Goal: Task Accomplishment & Management: Manage account settings

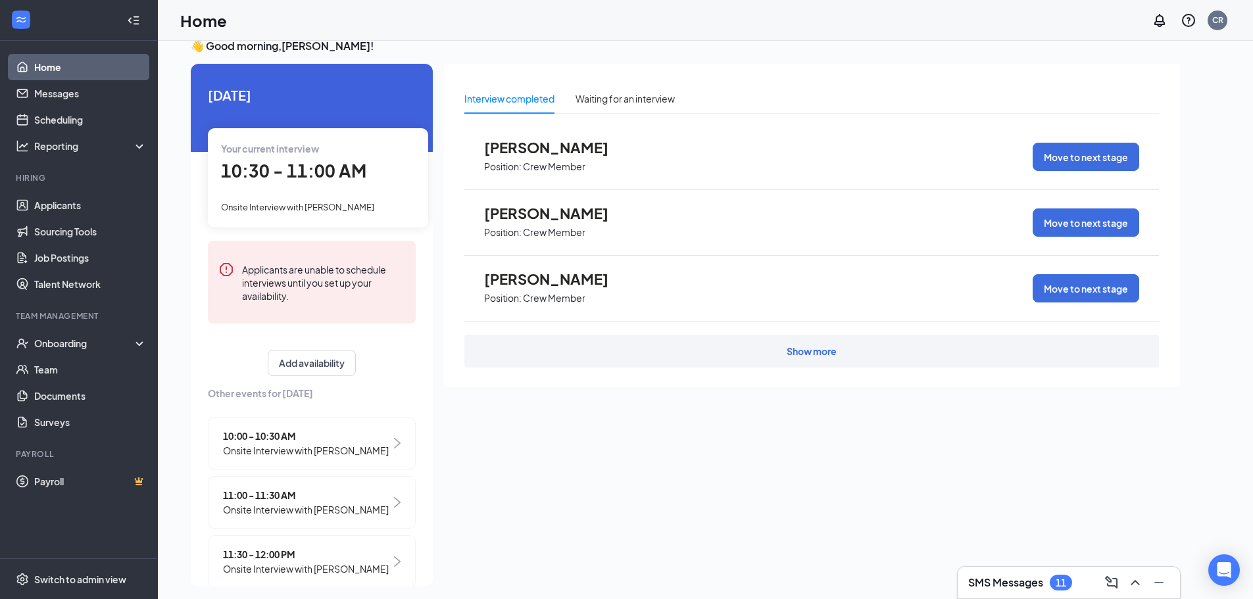
scroll to position [28, 0]
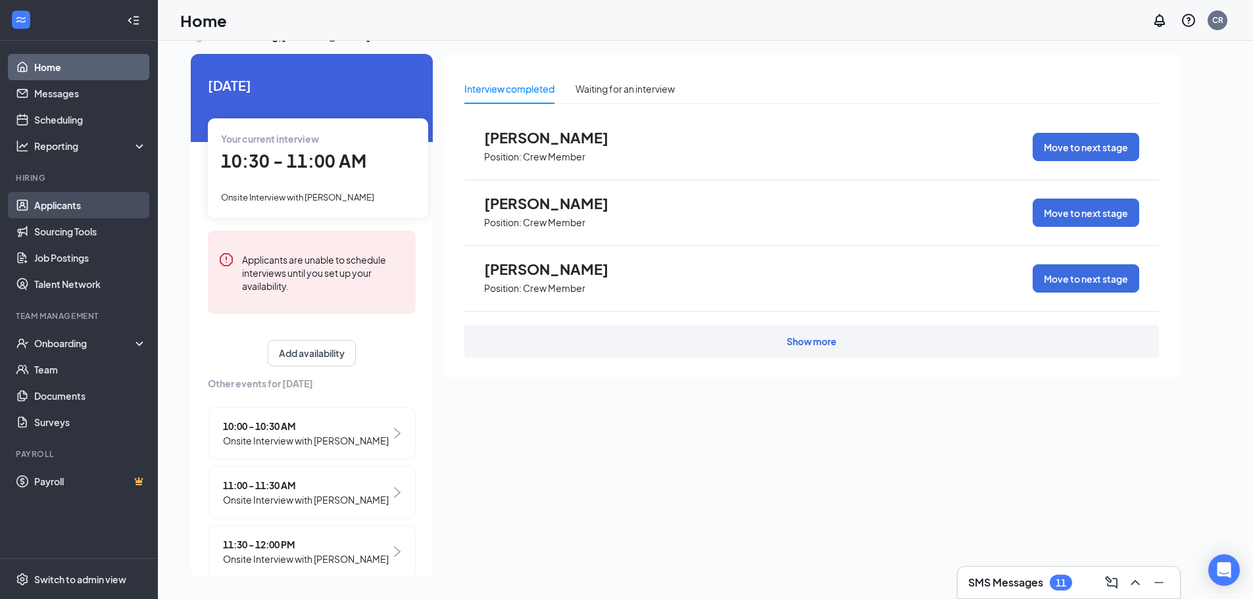
click at [62, 201] on link "Applicants" at bounding box center [90, 205] width 112 height 26
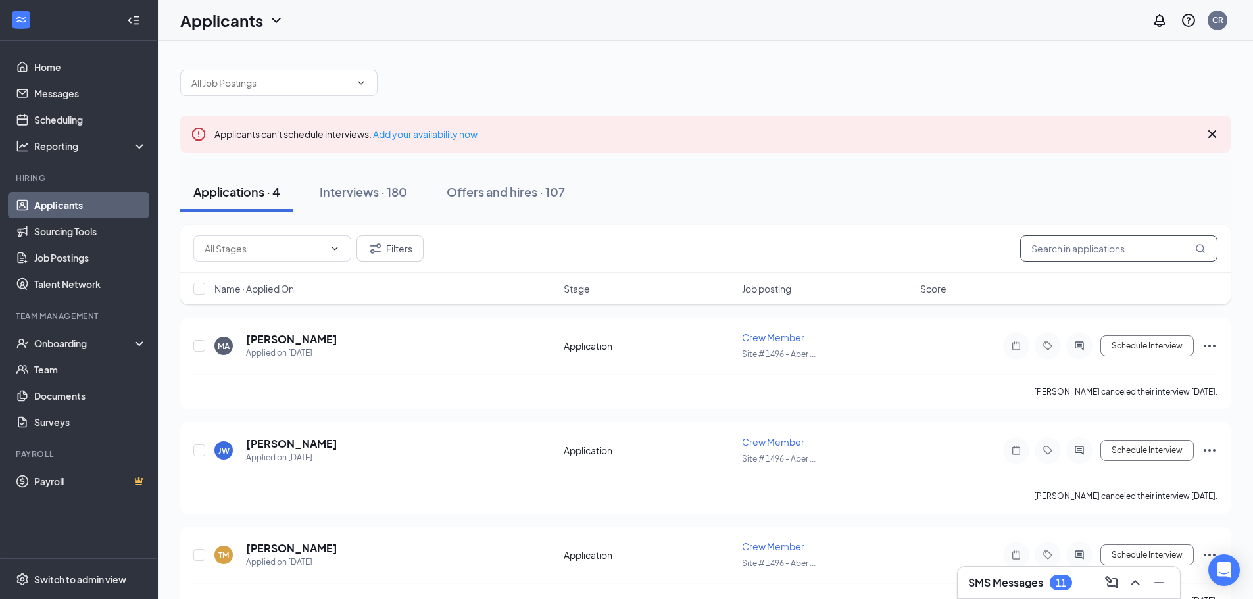
click at [1118, 252] on input "text" at bounding box center [1118, 248] width 197 height 26
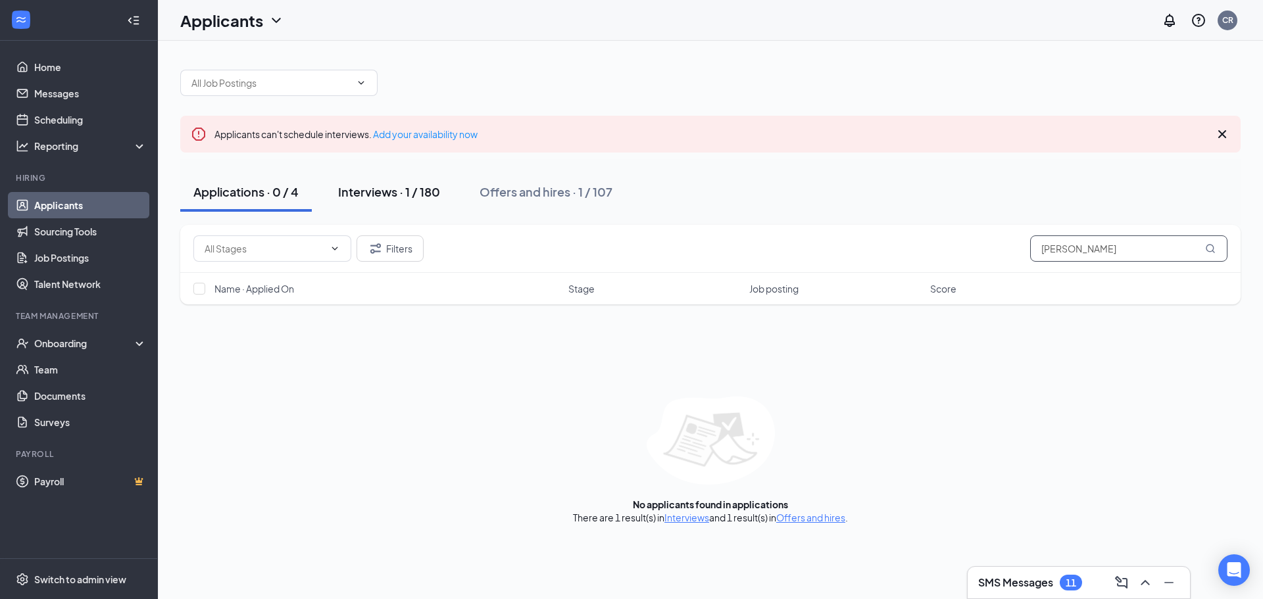
type input "[PERSON_NAME]"
click at [398, 200] on button "Interviews · 1 / 180" at bounding box center [389, 191] width 128 height 39
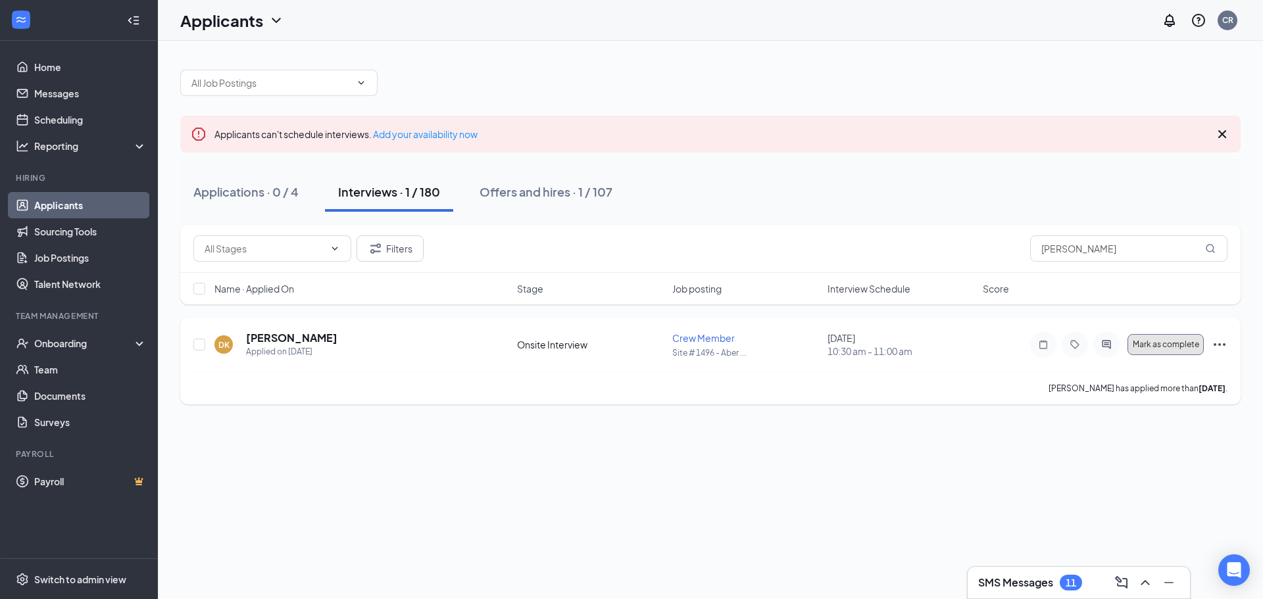
click at [1169, 348] on span "Mark as complete" at bounding box center [1165, 344] width 66 height 9
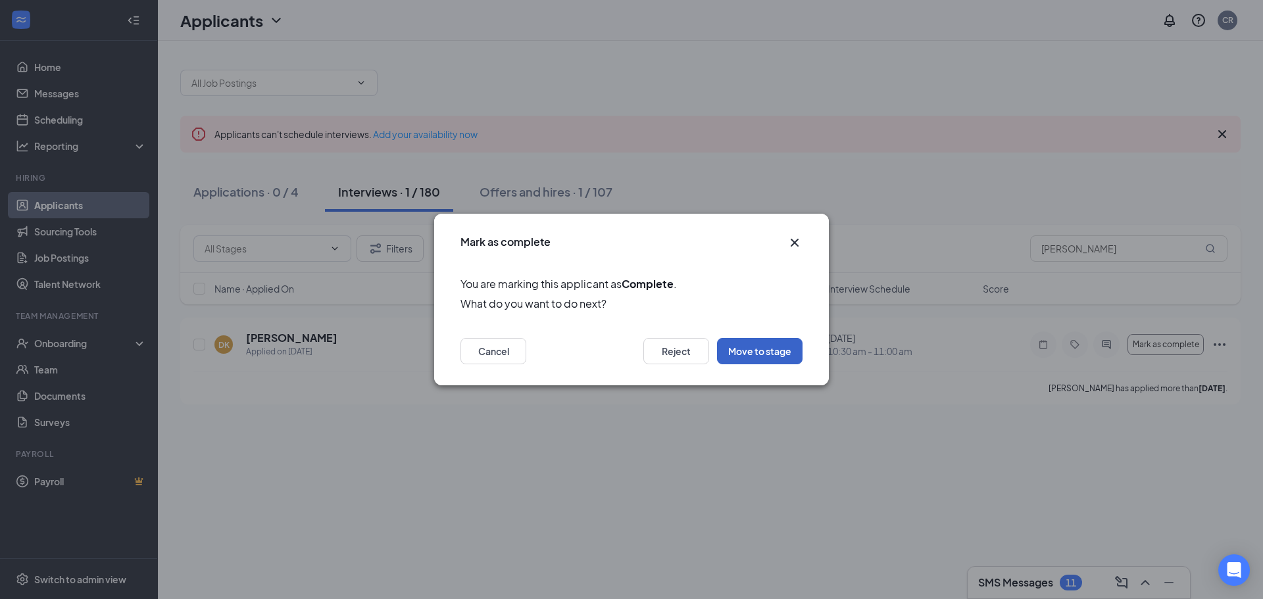
click at [761, 347] on button "Move to stage" at bounding box center [759, 351] width 85 height 26
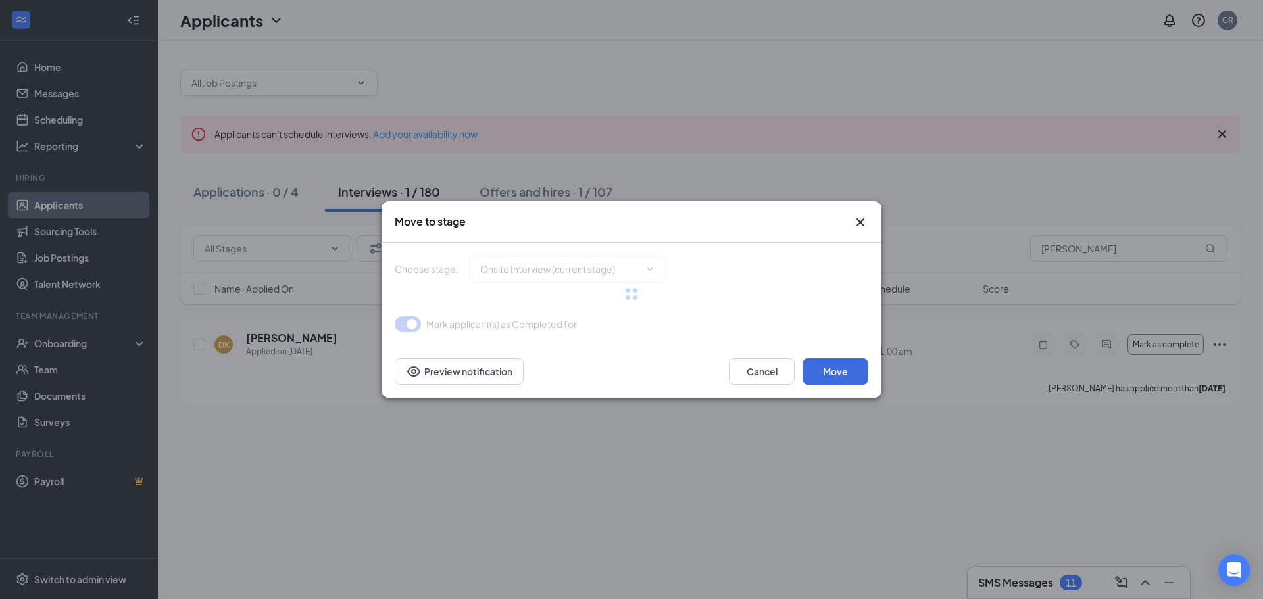
type input "Hiring Complete (final stage)"
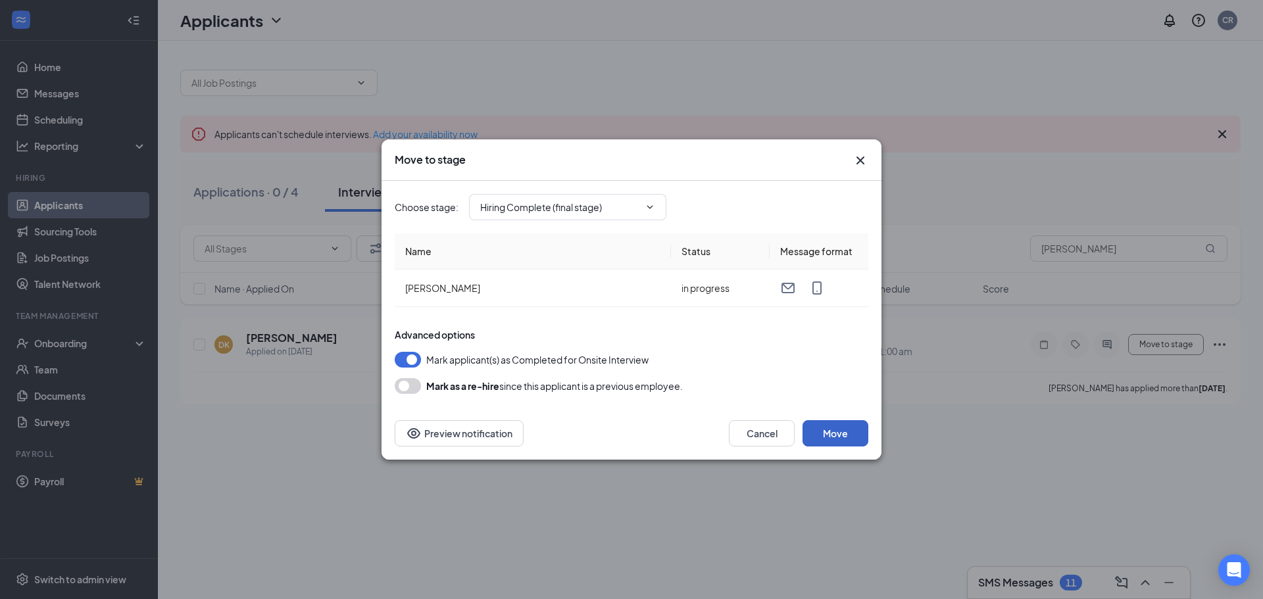
click at [806, 426] on button "Move" at bounding box center [835, 433] width 66 height 26
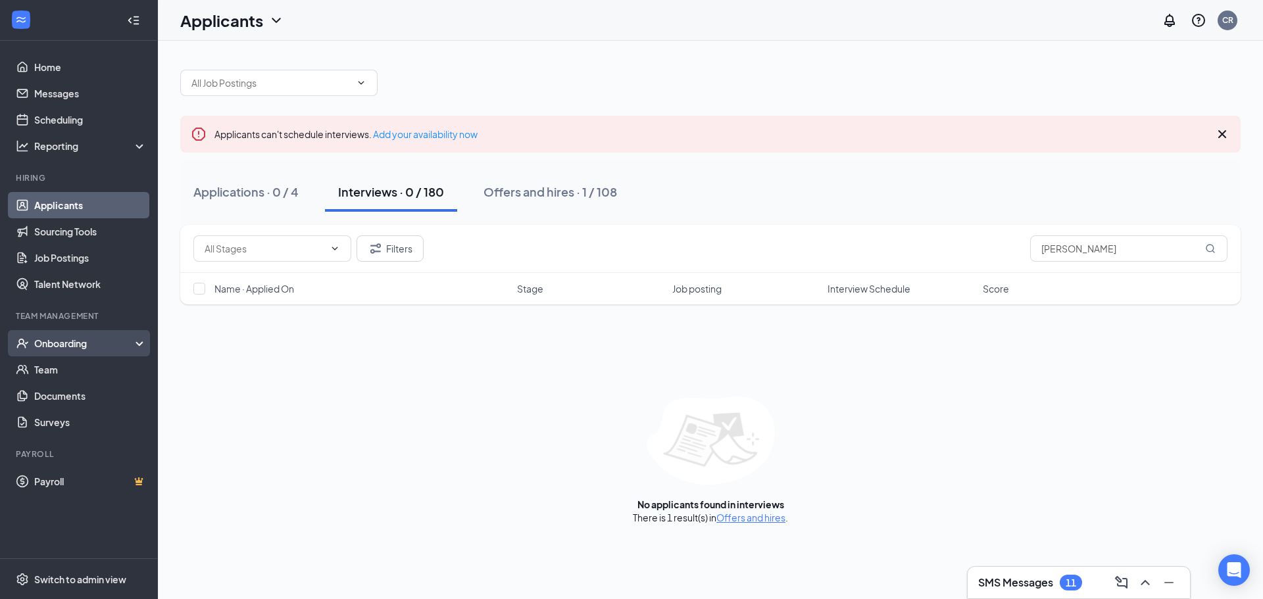
click at [69, 345] on div "Onboarding" at bounding box center [84, 343] width 101 height 13
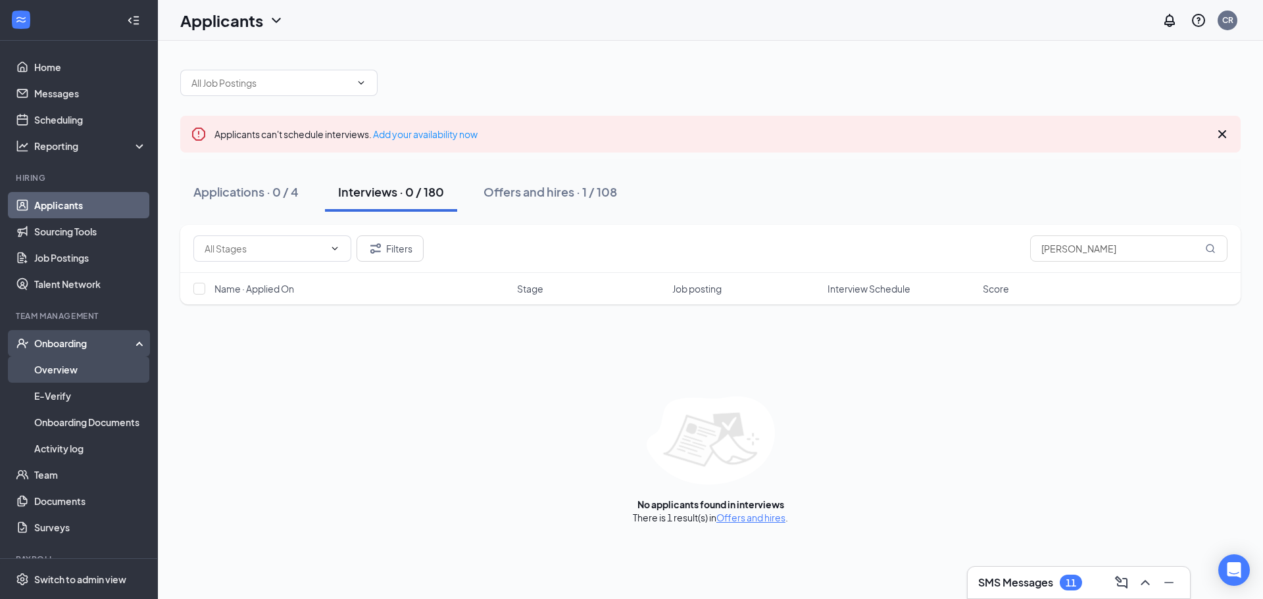
click at [66, 377] on link "Overview" at bounding box center [90, 369] width 112 height 26
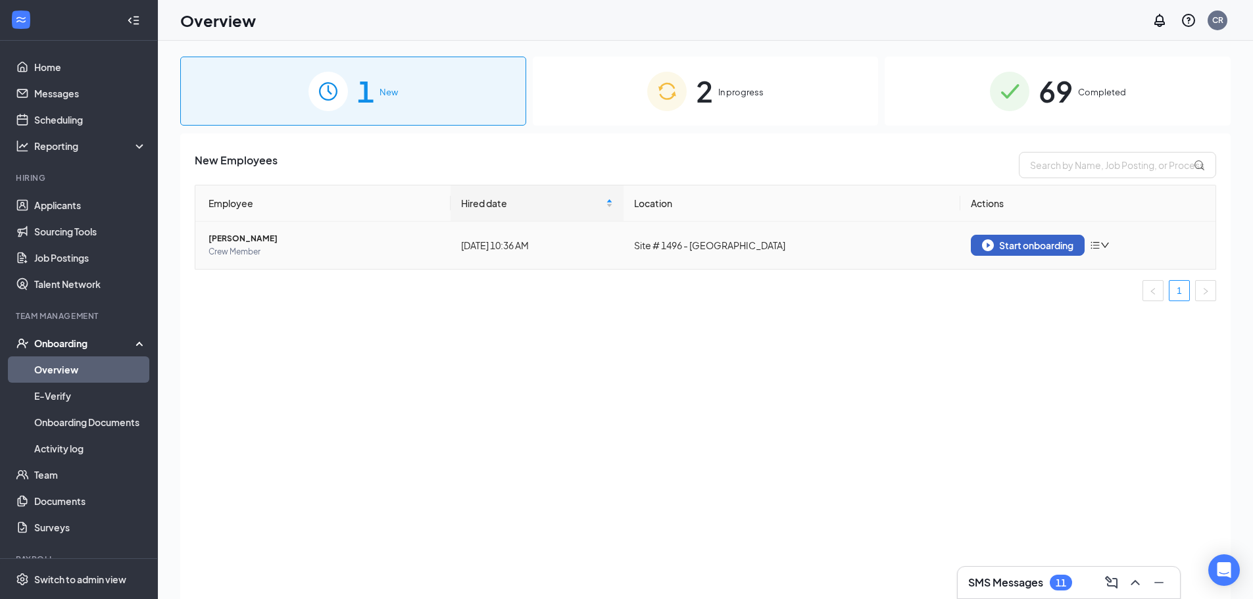
click at [1056, 249] on div "Start onboarding" at bounding box center [1027, 245] width 91 height 12
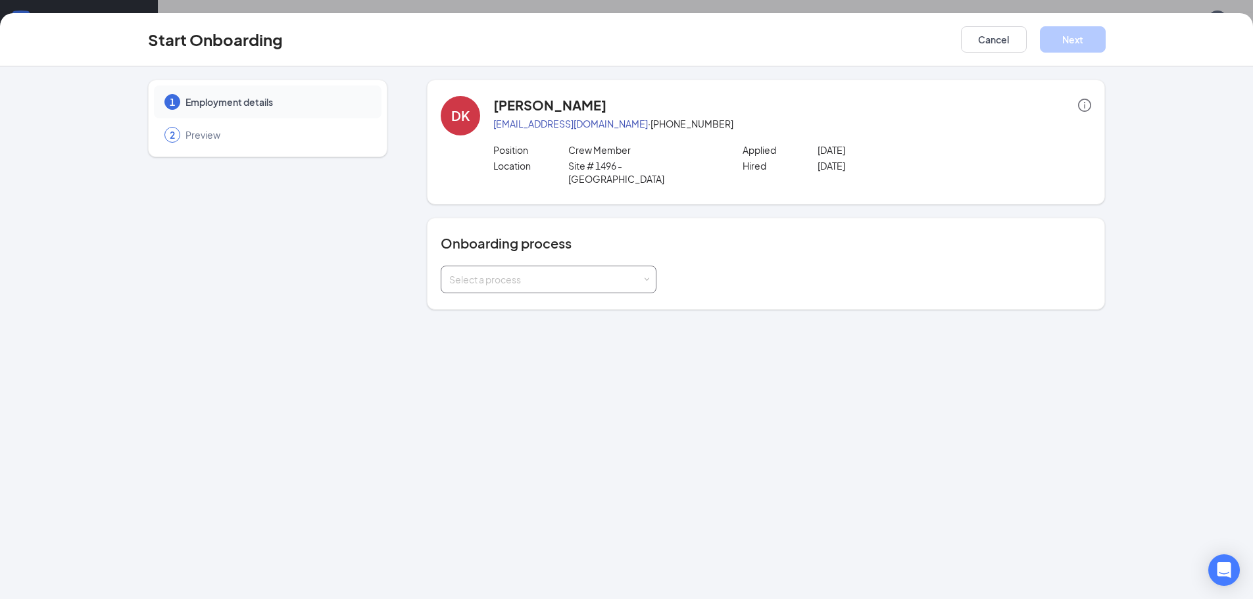
click at [629, 273] on div "Select a process" at bounding box center [545, 279] width 193 height 13
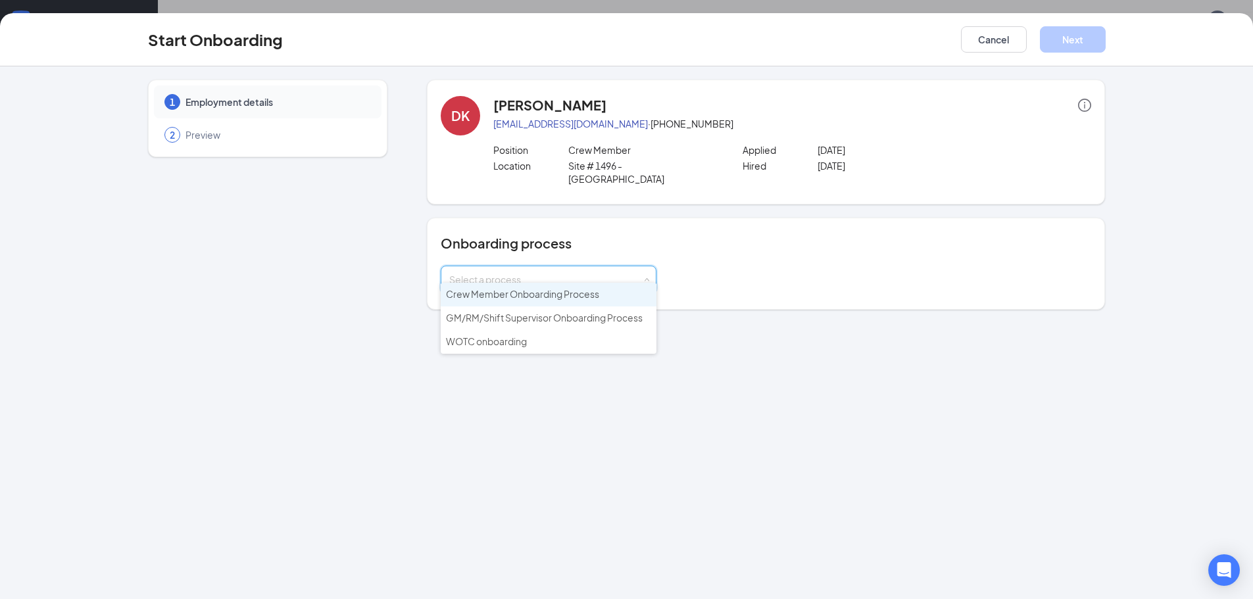
click at [588, 292] on span "Crew Member Onboarding Process" at bounding box center [522, 294] width 153 height 12
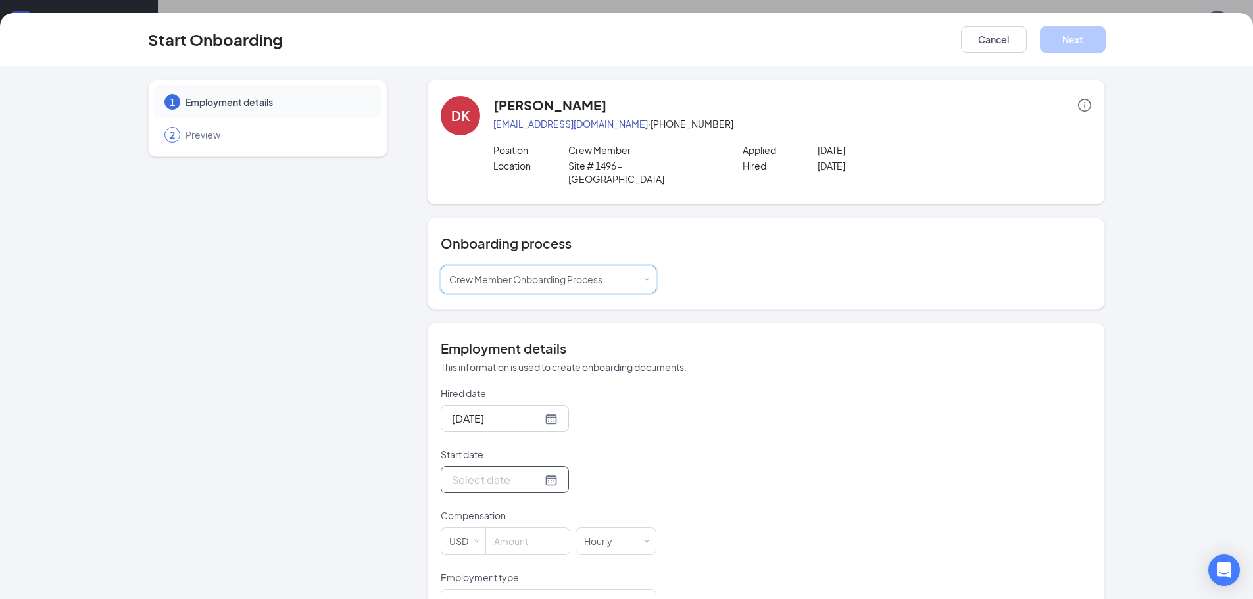
click at [534, 472] on div at bounding box center [505, 480] width 106 height 16
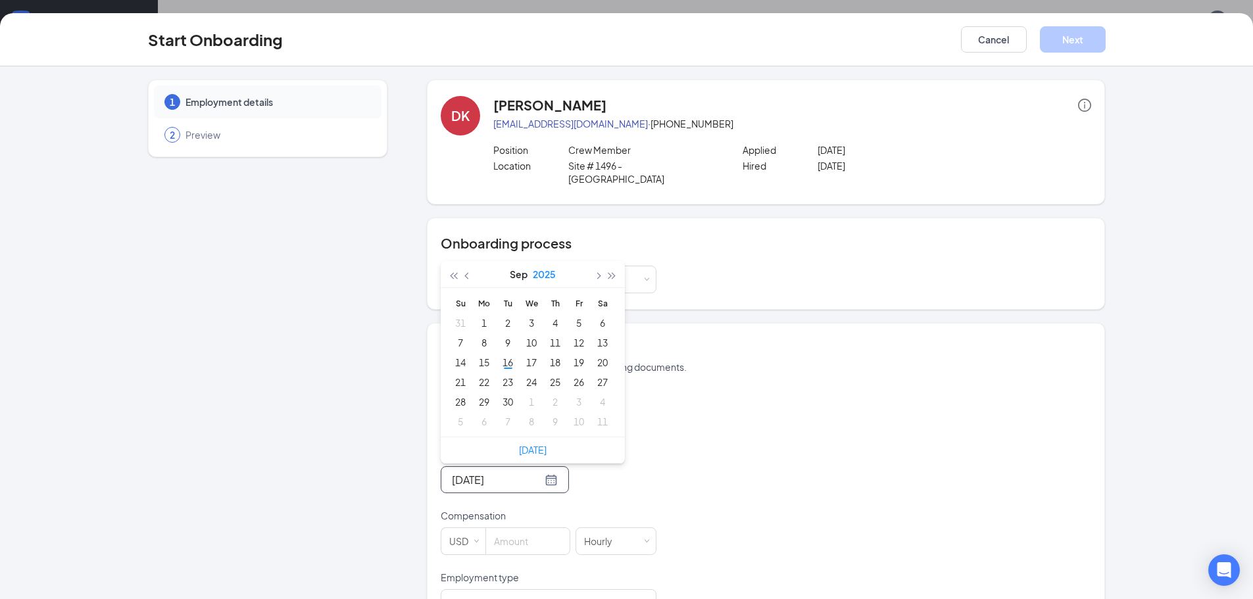
type input "[DATE]"
click at [484, 374] on div "22" at bounding box center [484, 382] width 16 height 16
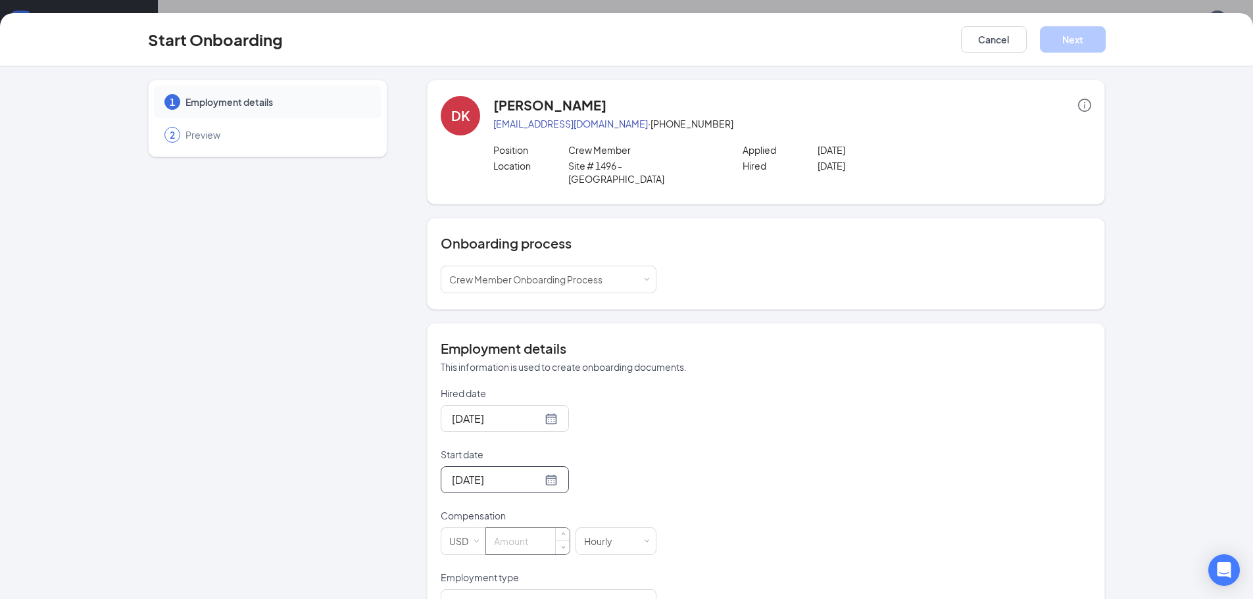
click at [516, 528] on input at bounding box center [528, 541] width 84 height 26
type input "12.5"
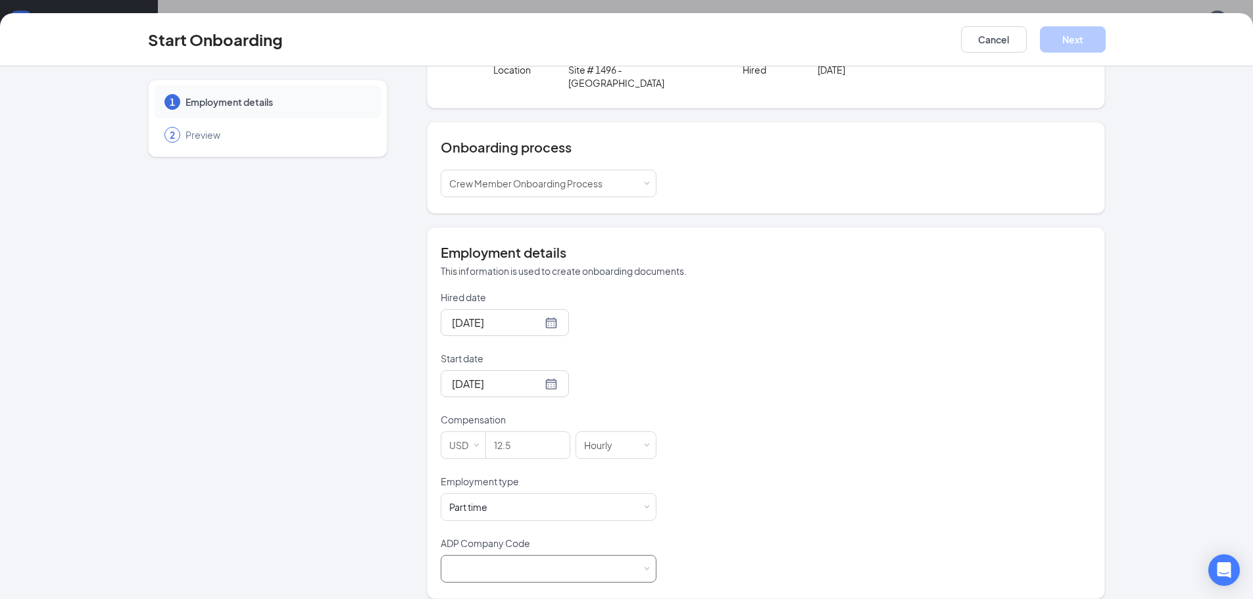
click at [591, 564] on div at bounding box center [548, 569] width 199 height 26
click at [598, 583] on li "B6X - Wenmarr Management Company LLC" at bounding box center [543, 583] width 216 height 22
click at [1072, 34] on button "Next" at bounding box center [1073, 39] width 66 height 26
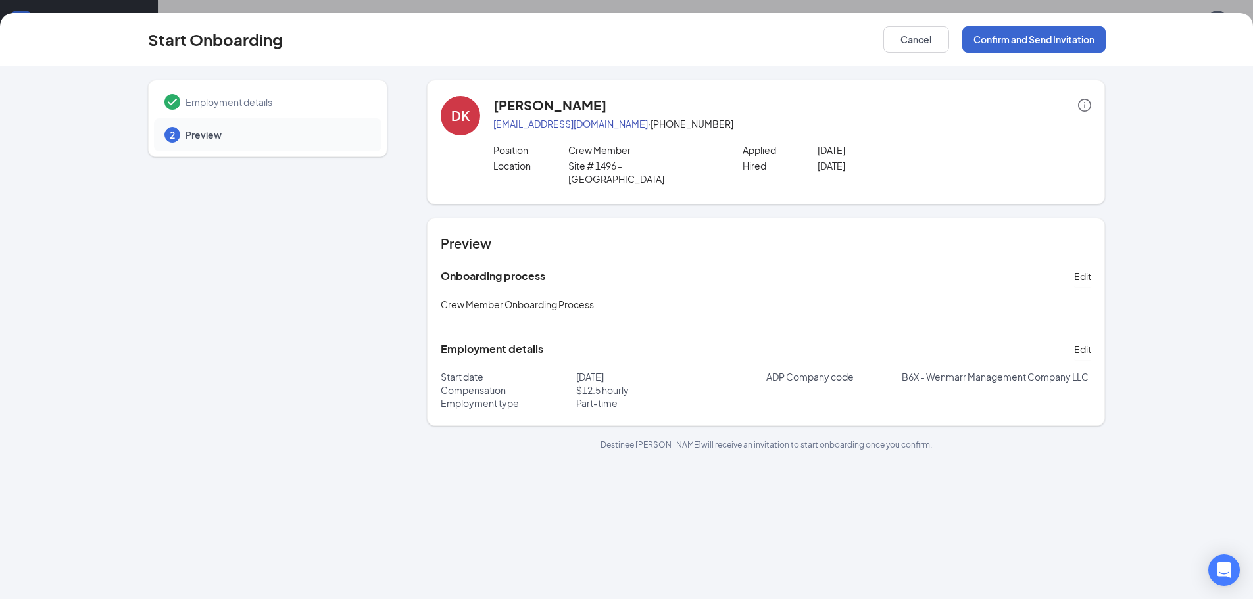
scroll to position [0, 0]
click at [1062, 36] on button "Confirm and Send Invitation" at bounding box center [1033, 39] width 143 height 26
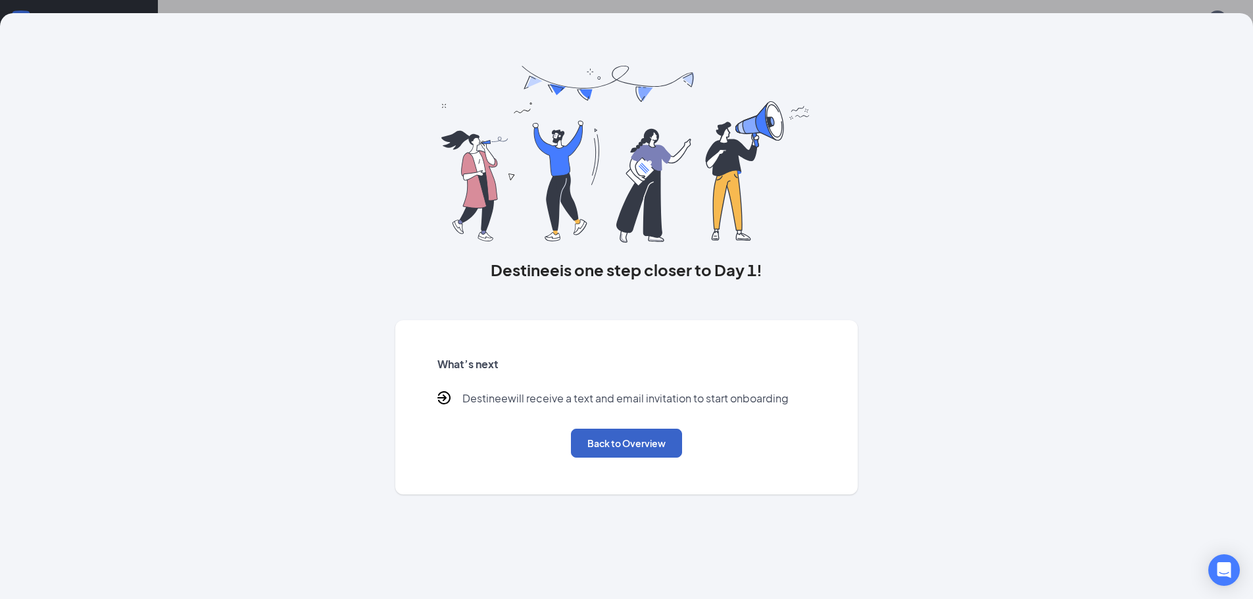
click at [633, 445] on button "Back to Overview" at bounding box center [626, 443] width 111 height 29
